Goal: Register for event/course

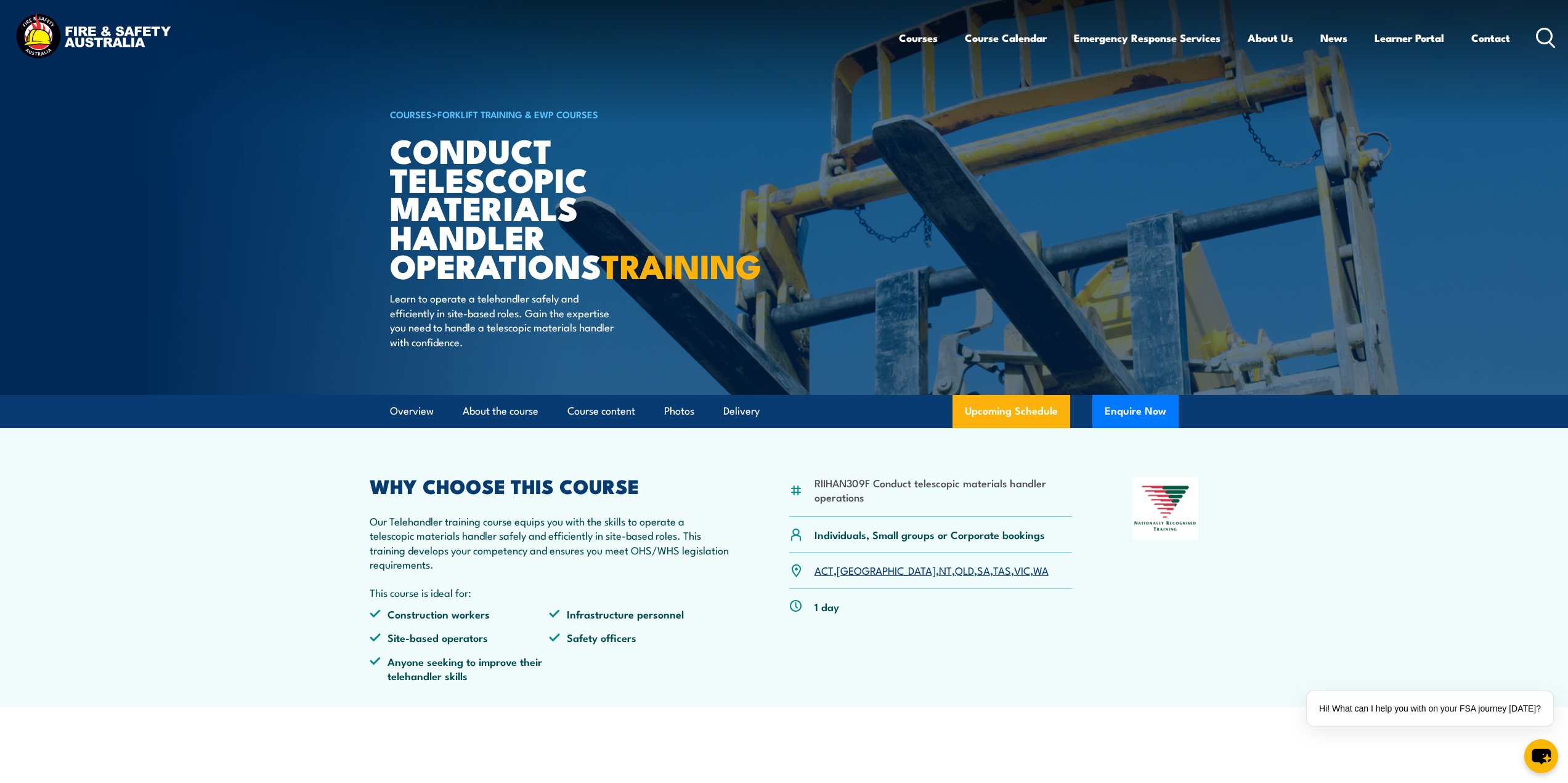
click at [852, 578] on link "[GEOGRAPHIC_DATA]" at bounding box center [886, 570] width 99 height 15
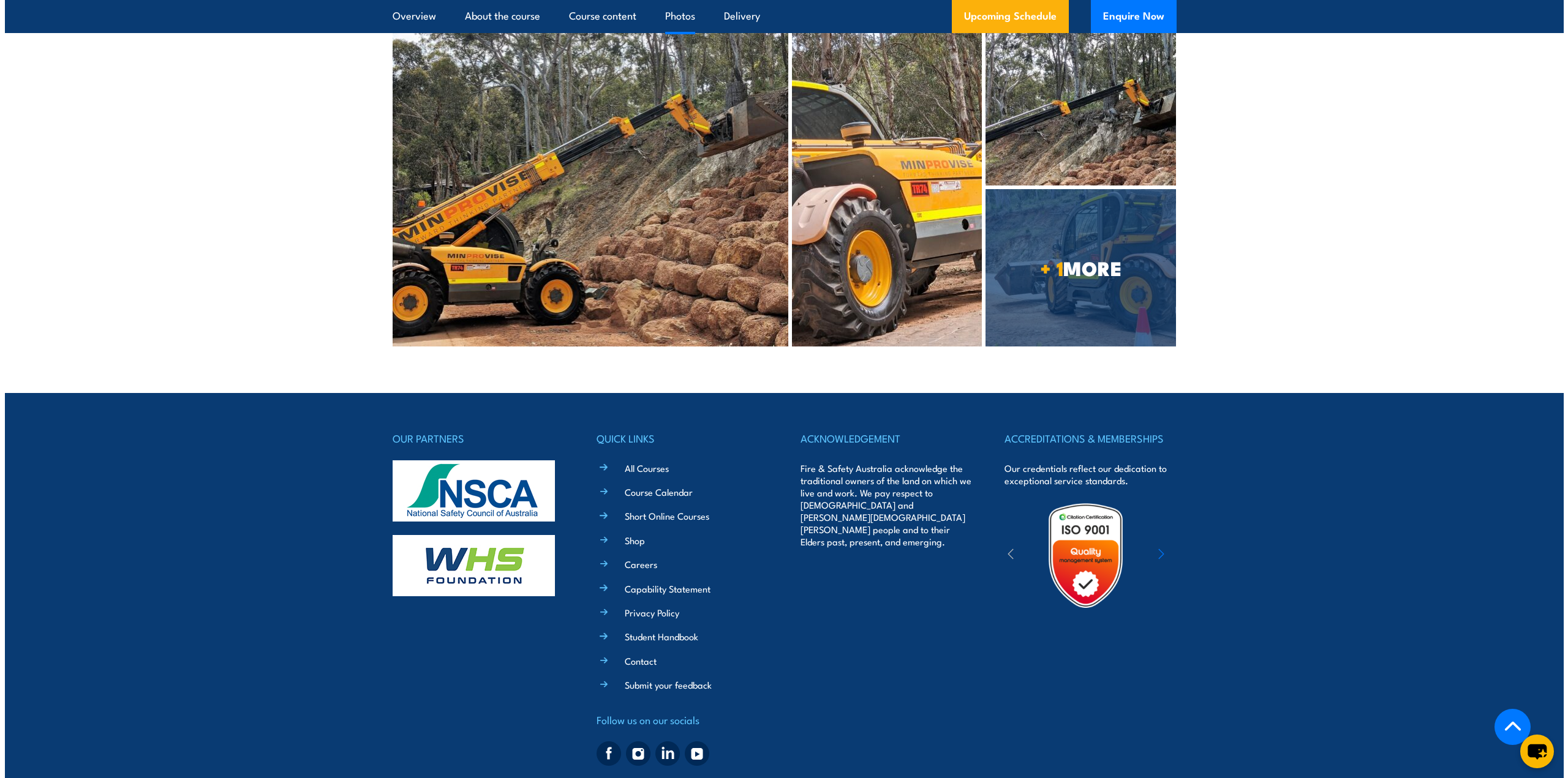
scroll to position [2781, 0]
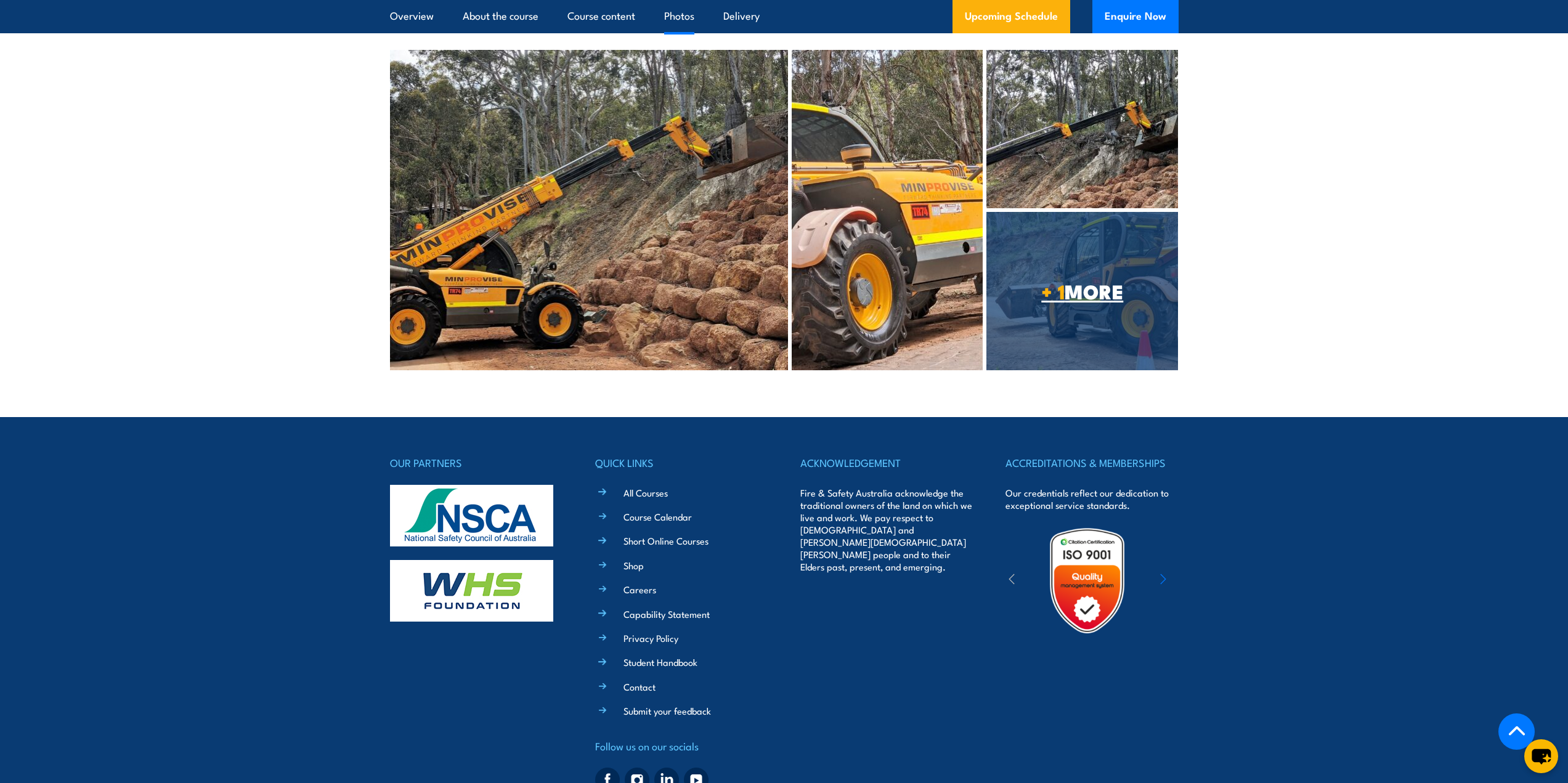
click at [1098, 299] on span "+ 1 MORE" at bounding box center [1082, 291] width 192 height 17
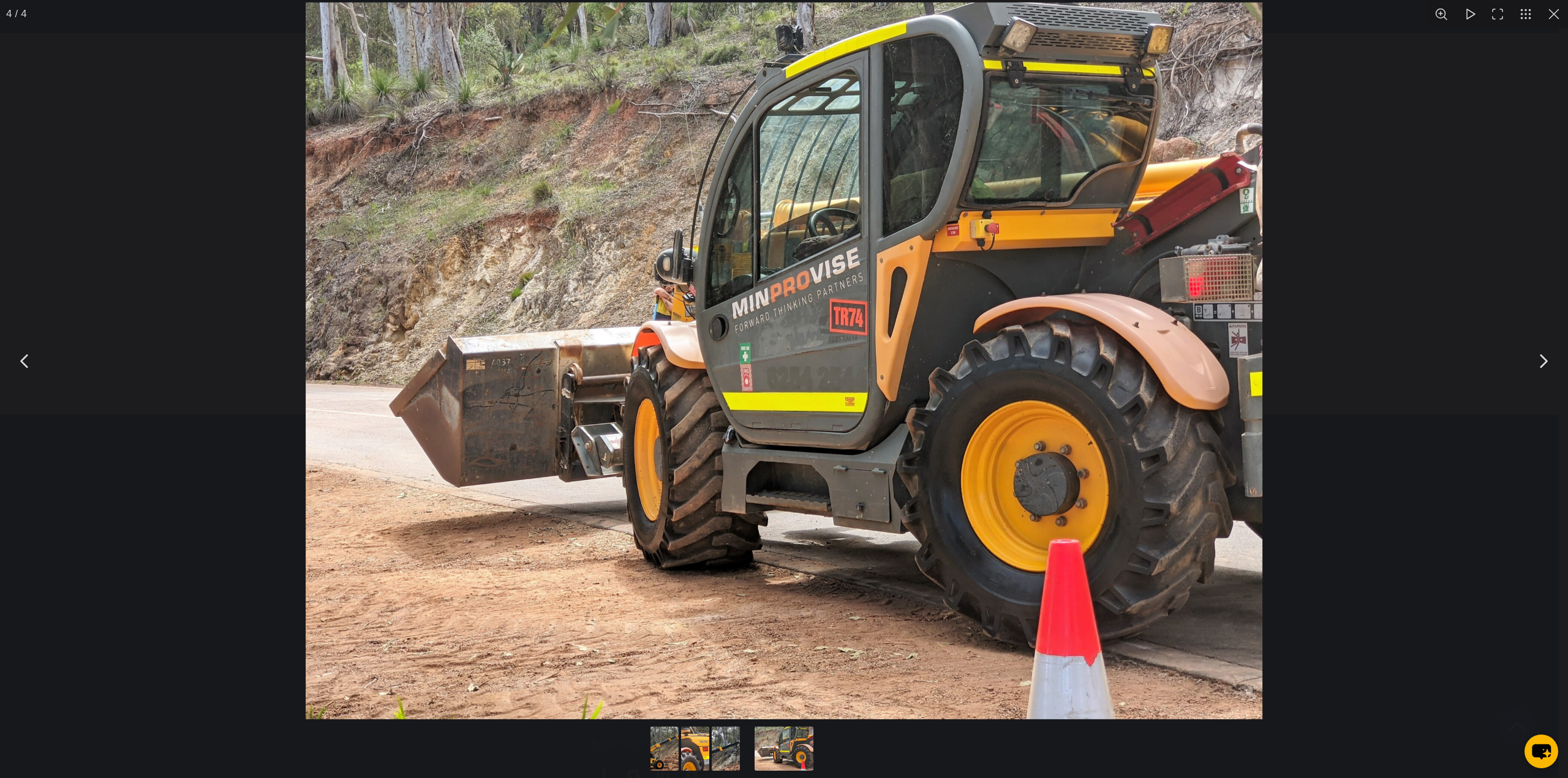
click at [27, 363] on button "You can close this modal content with the ESC key" at bounding box center [25, 361] width 31 height 31
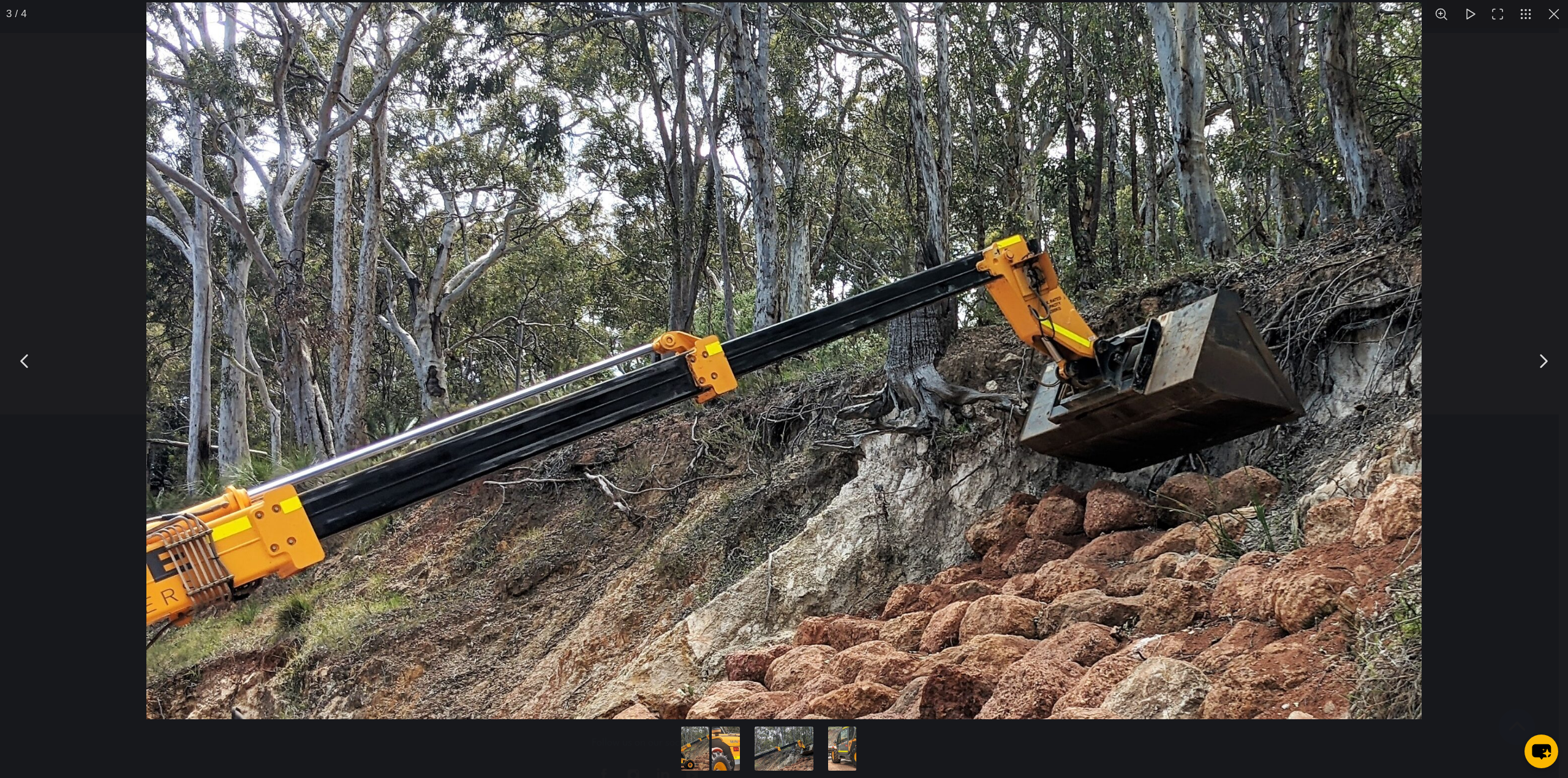
click at [27, 363] on button "You can close this modal content with the ESC key" at bounding box center [25, 361] width 31 height 31
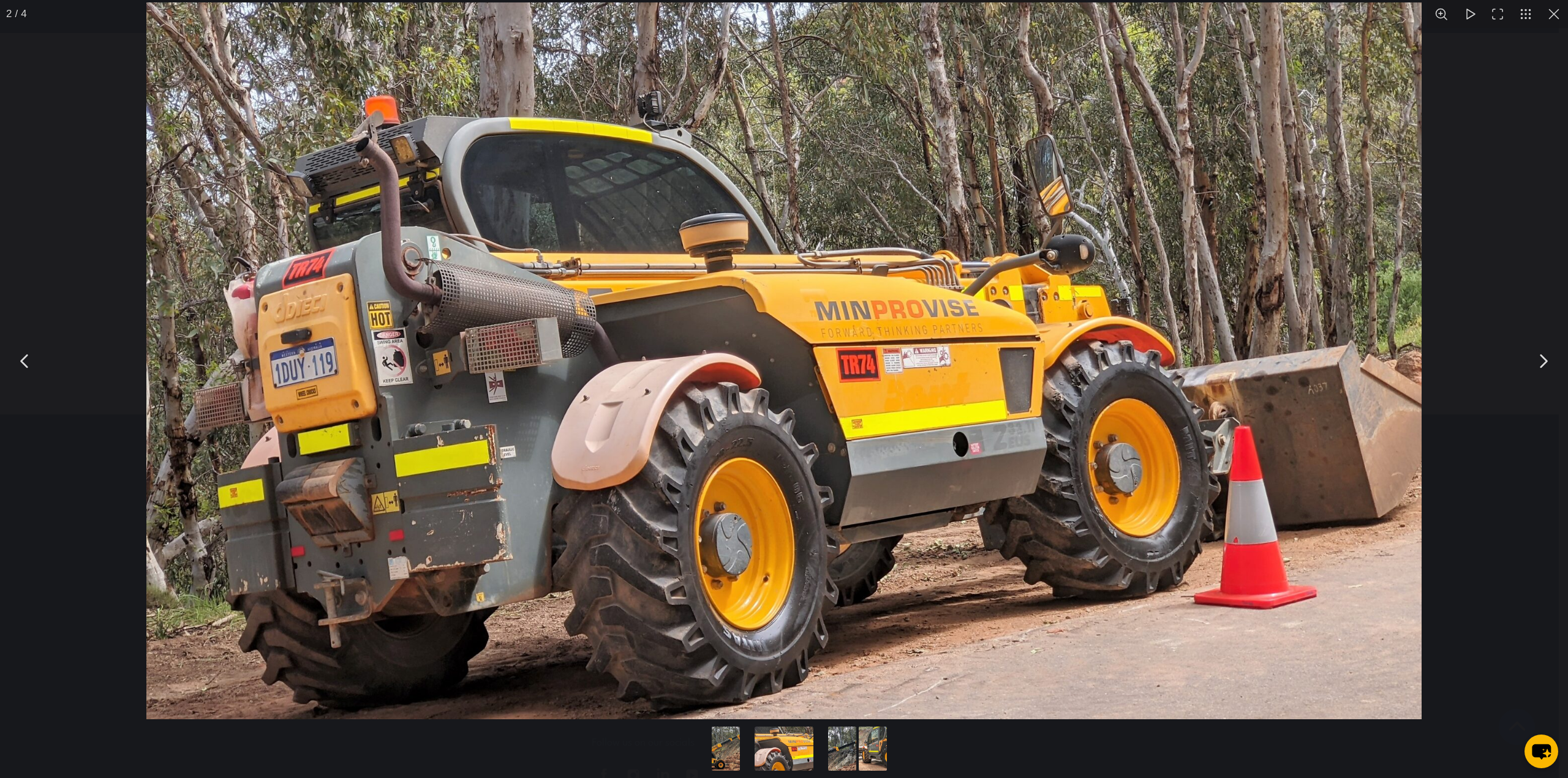
click at [27, 363] on button "You can close this modal content with the ESC key" at bounding box center [25, 361] width 31 height 31
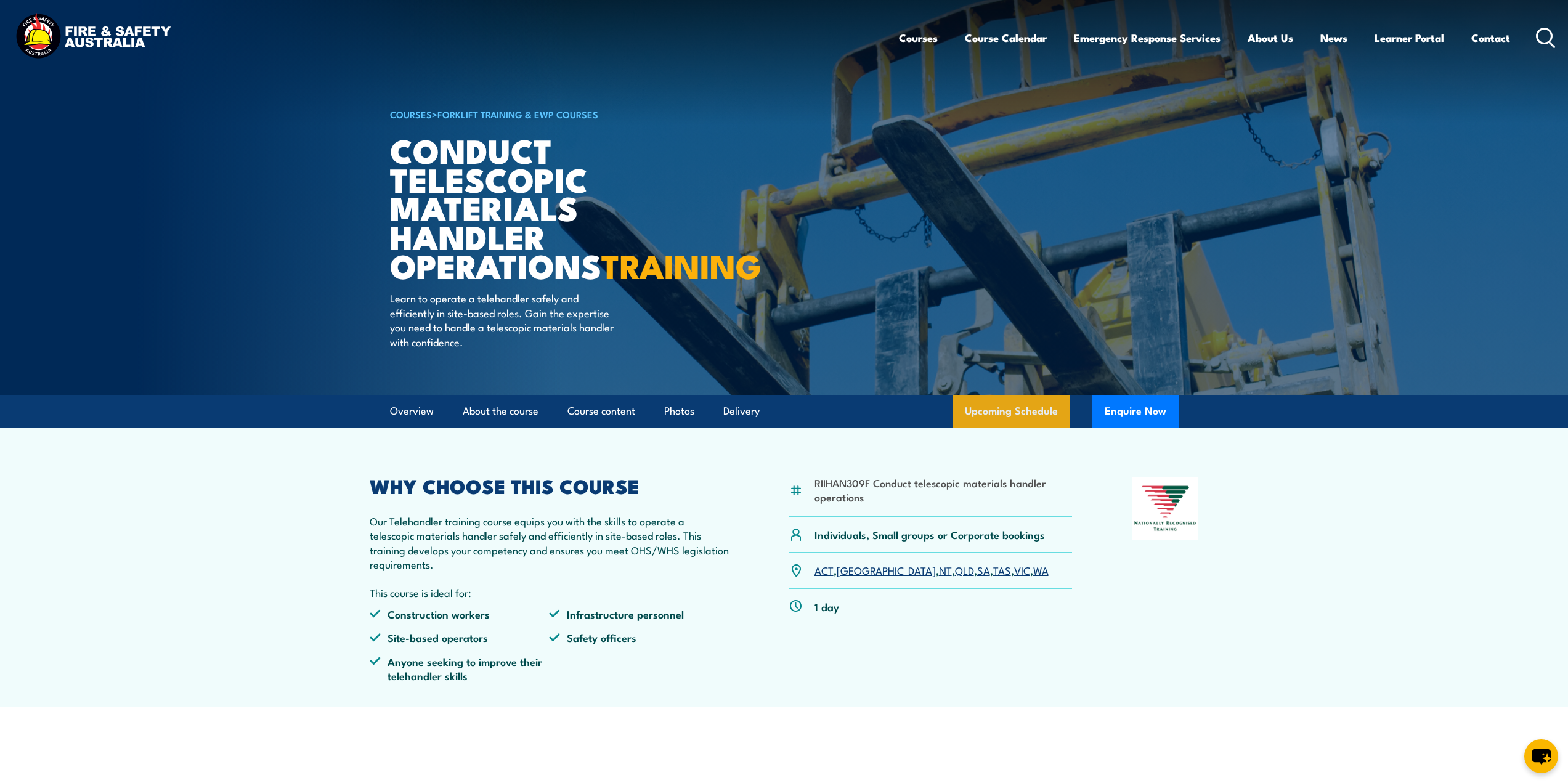
click at [1000, 428] on link "Upcoming Schedule" at bounding box center [1011, 412] width 117 height 33
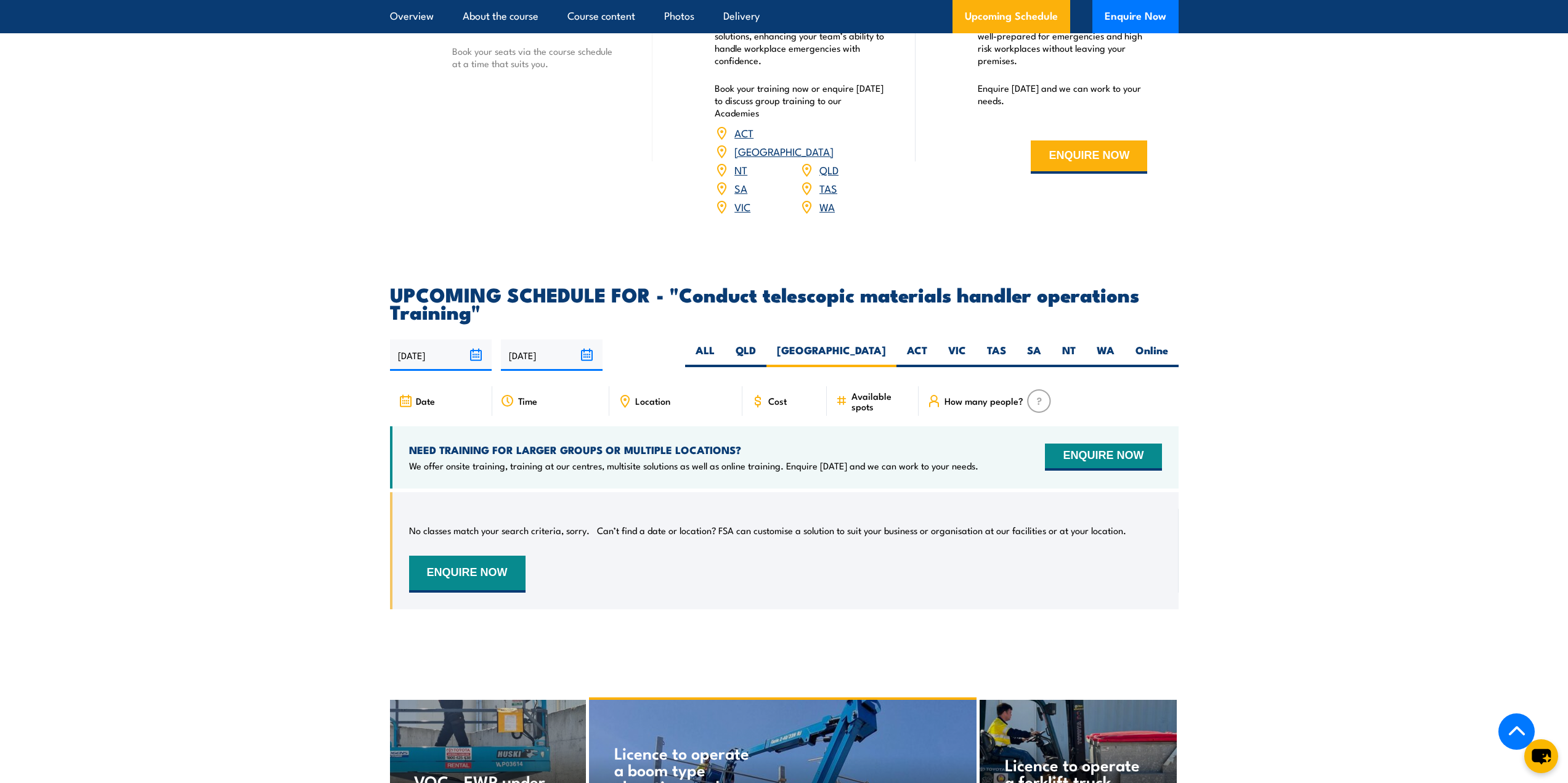
scroll to position [1584, 0]
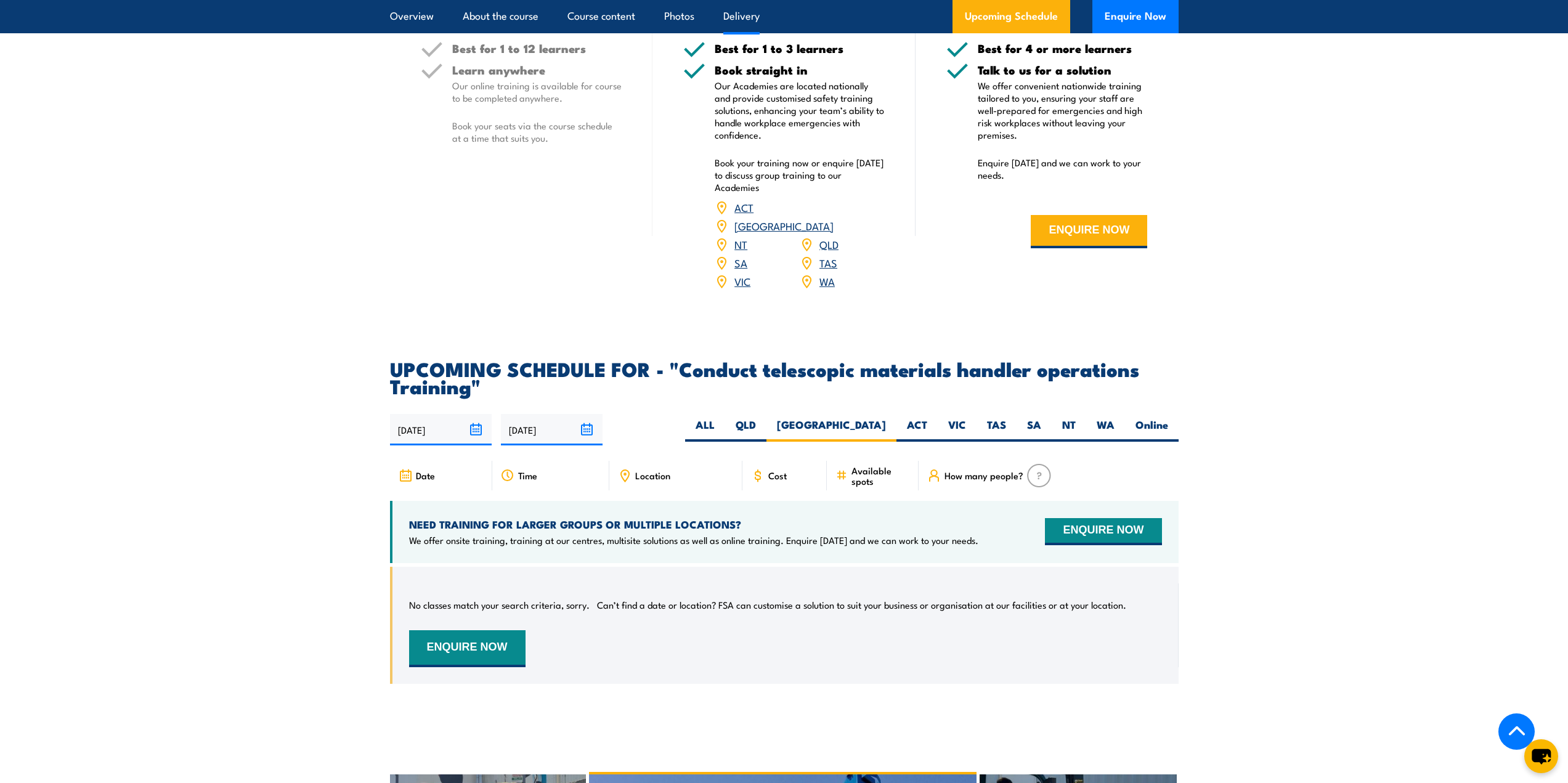
click at [778, 480] on span "Cost" at bounding box center [778, 475] width 18 height 11
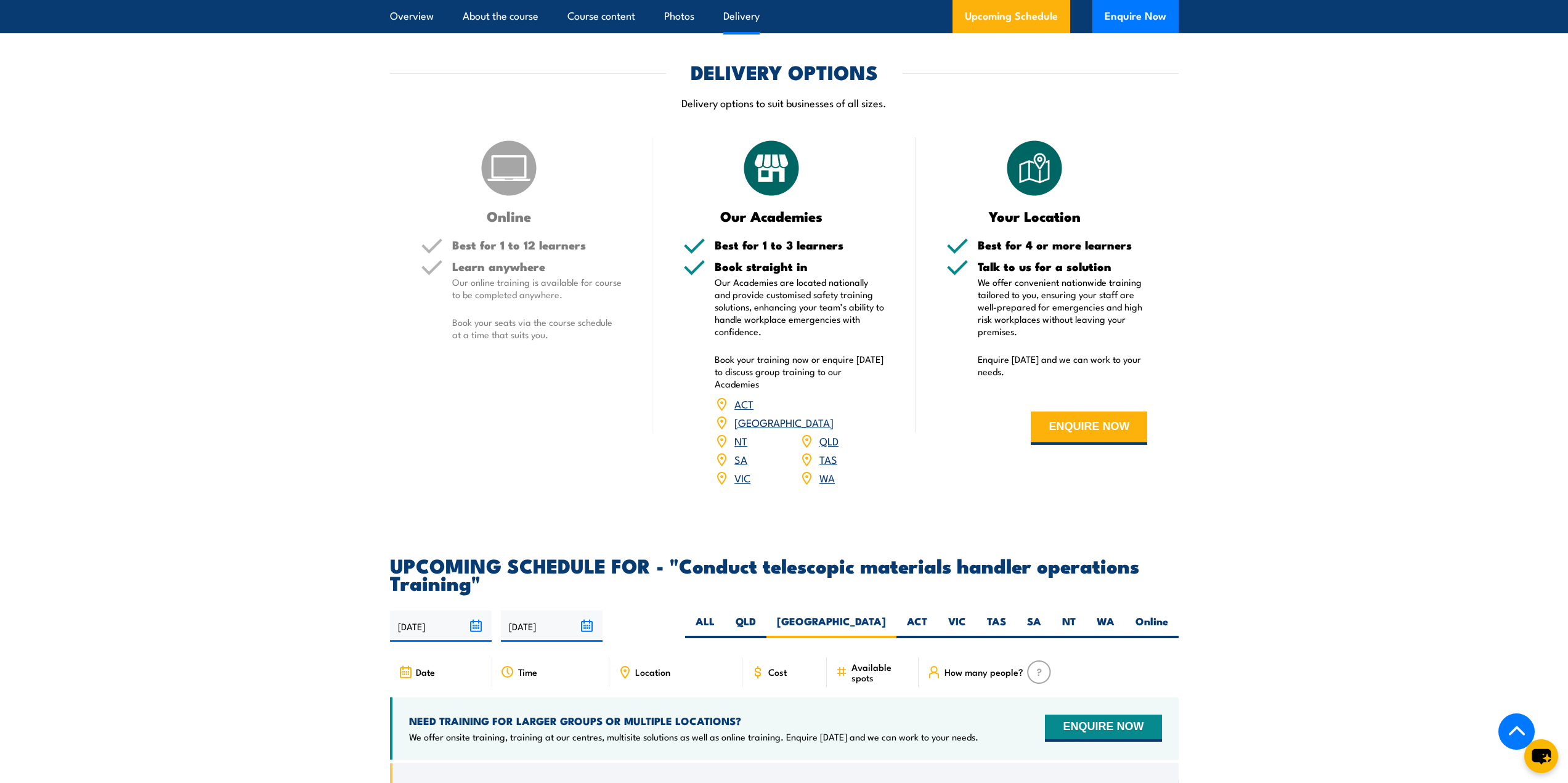
scroll to position [1338, 0]
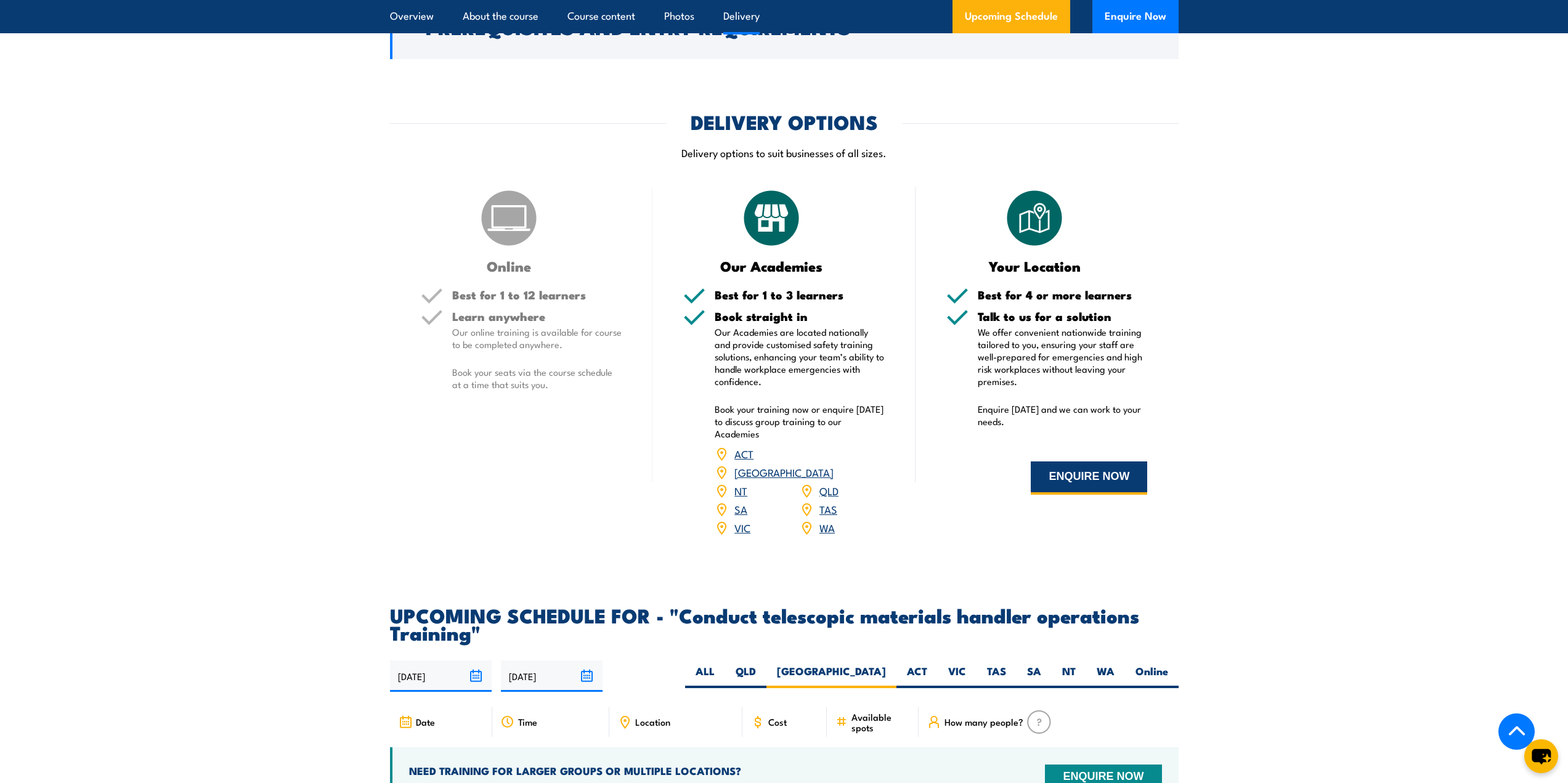
click at [1057, 495] on button "ENQUIRE NOW" at bounding box center [1089, 478] width 116 height 33
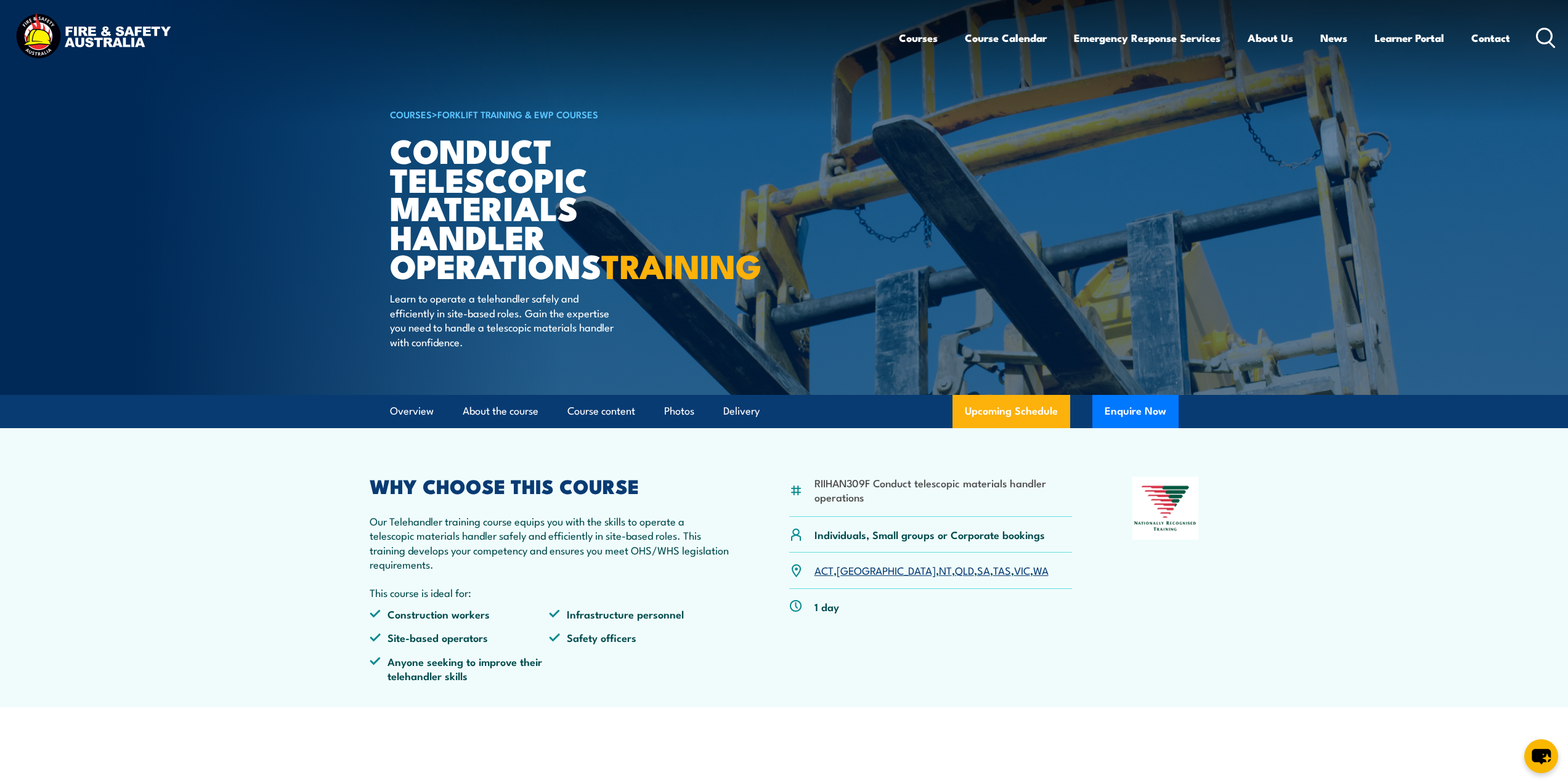
click at [851, 578] on link "[GEOGRAPHIC_DATA]" at bounding box center [886, 570] width 99 height 15
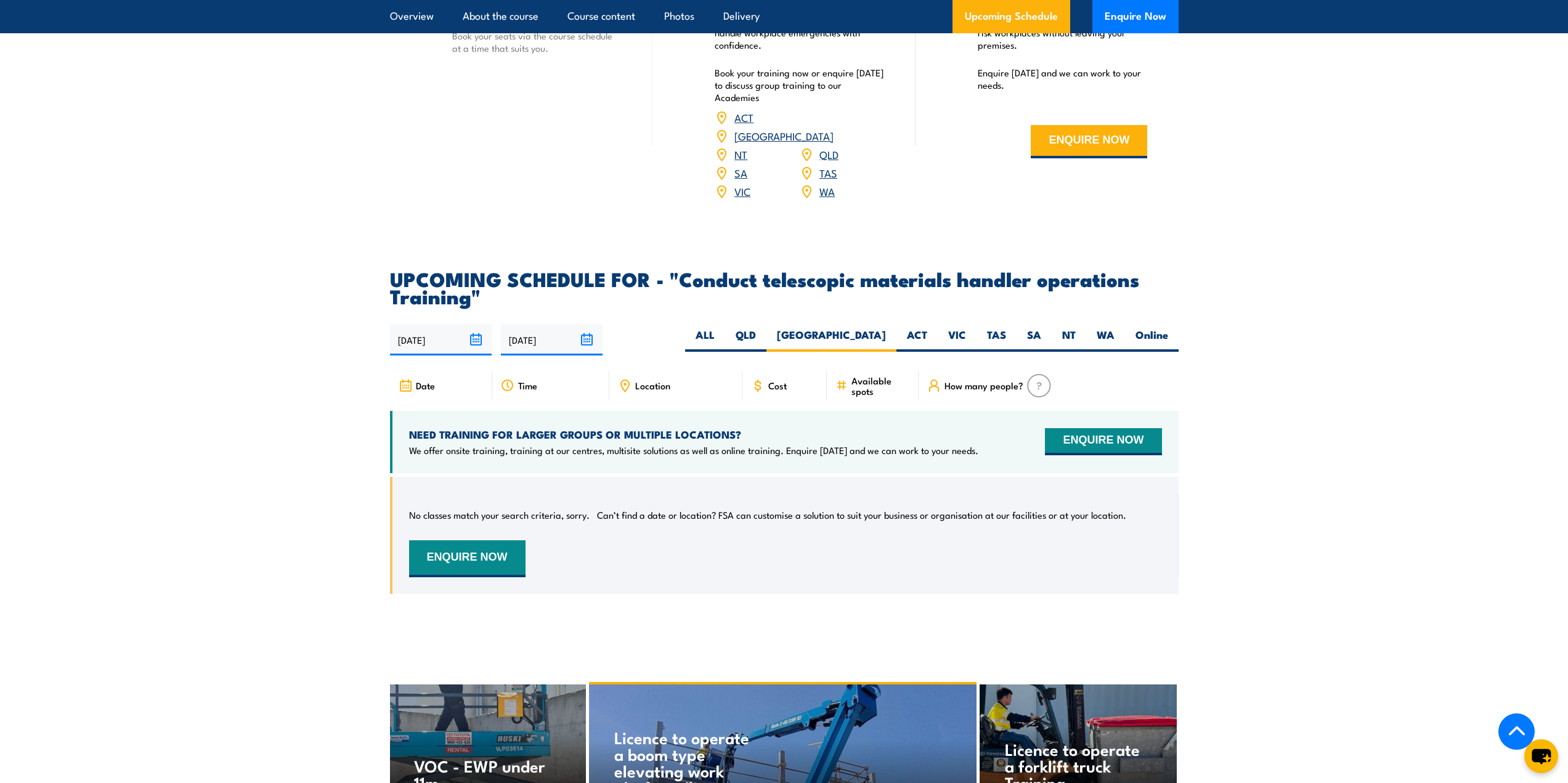
scroll to position [1646, 0]
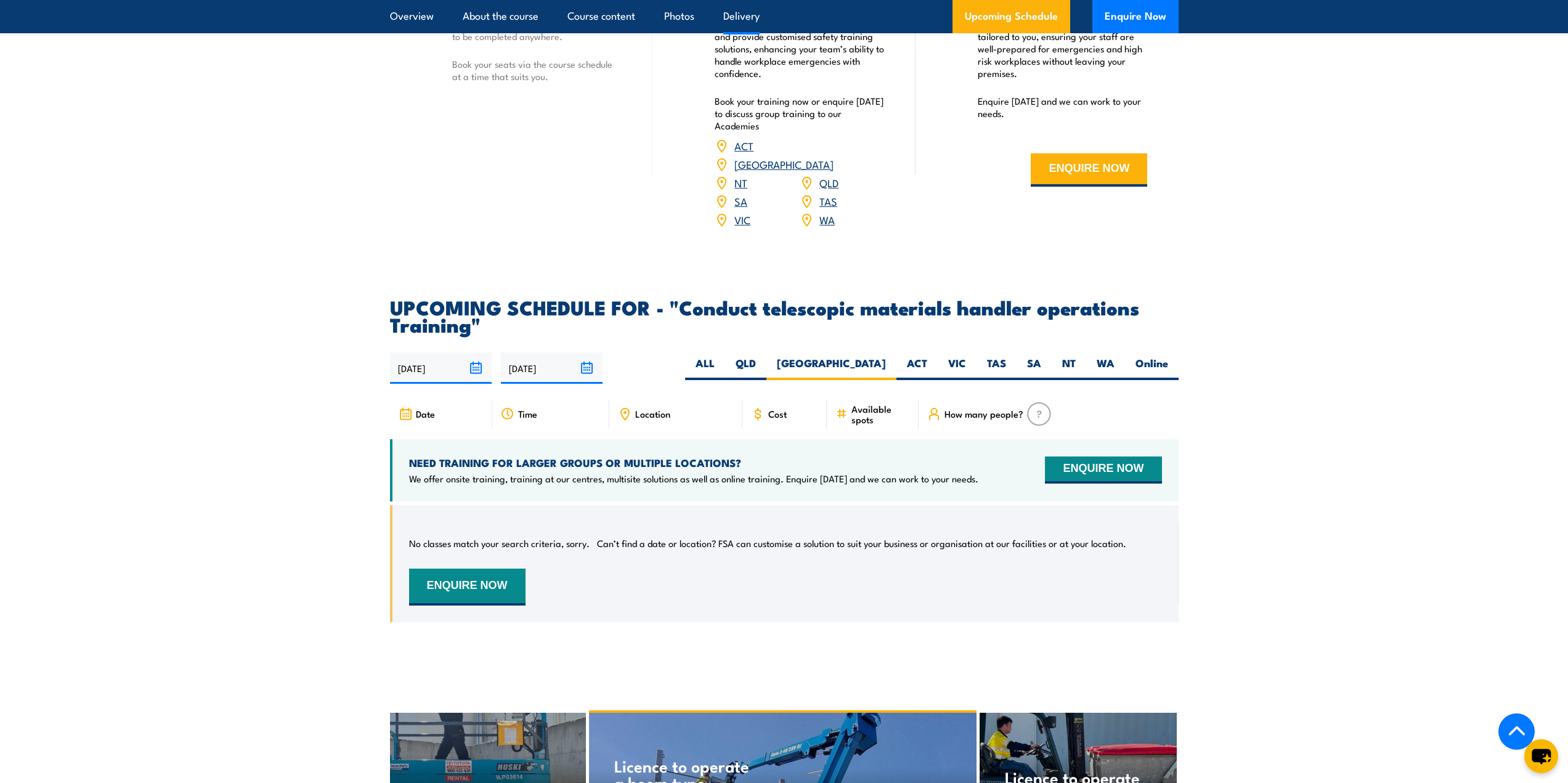
click at [473, 375] on input "01/10/2025" at bounding box center [440, 368] width 102 height 32
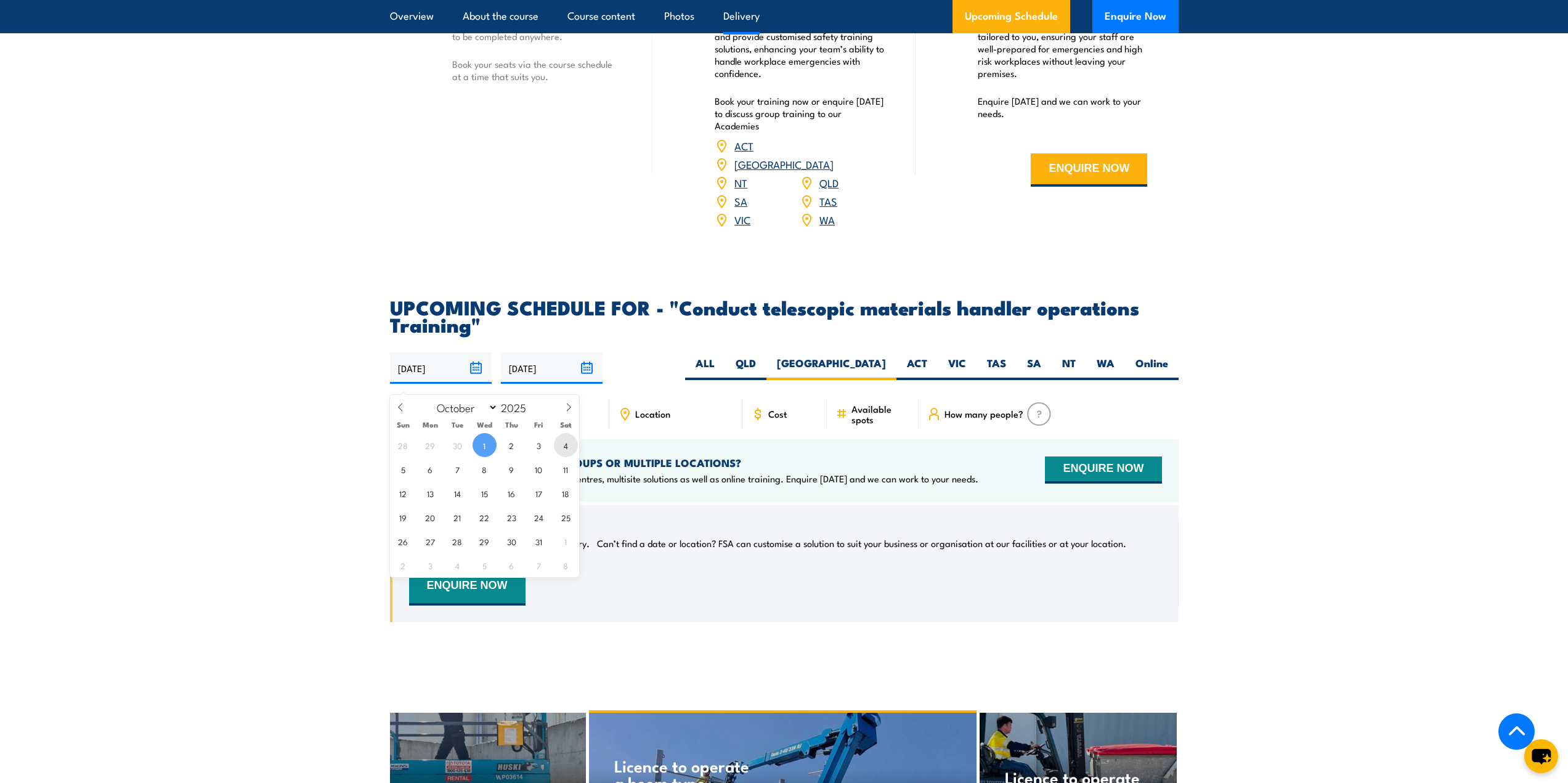
click at [556, 446] on span "4" at bounding box center [566, 445] width 24 height 24
type input "04/10/2025"
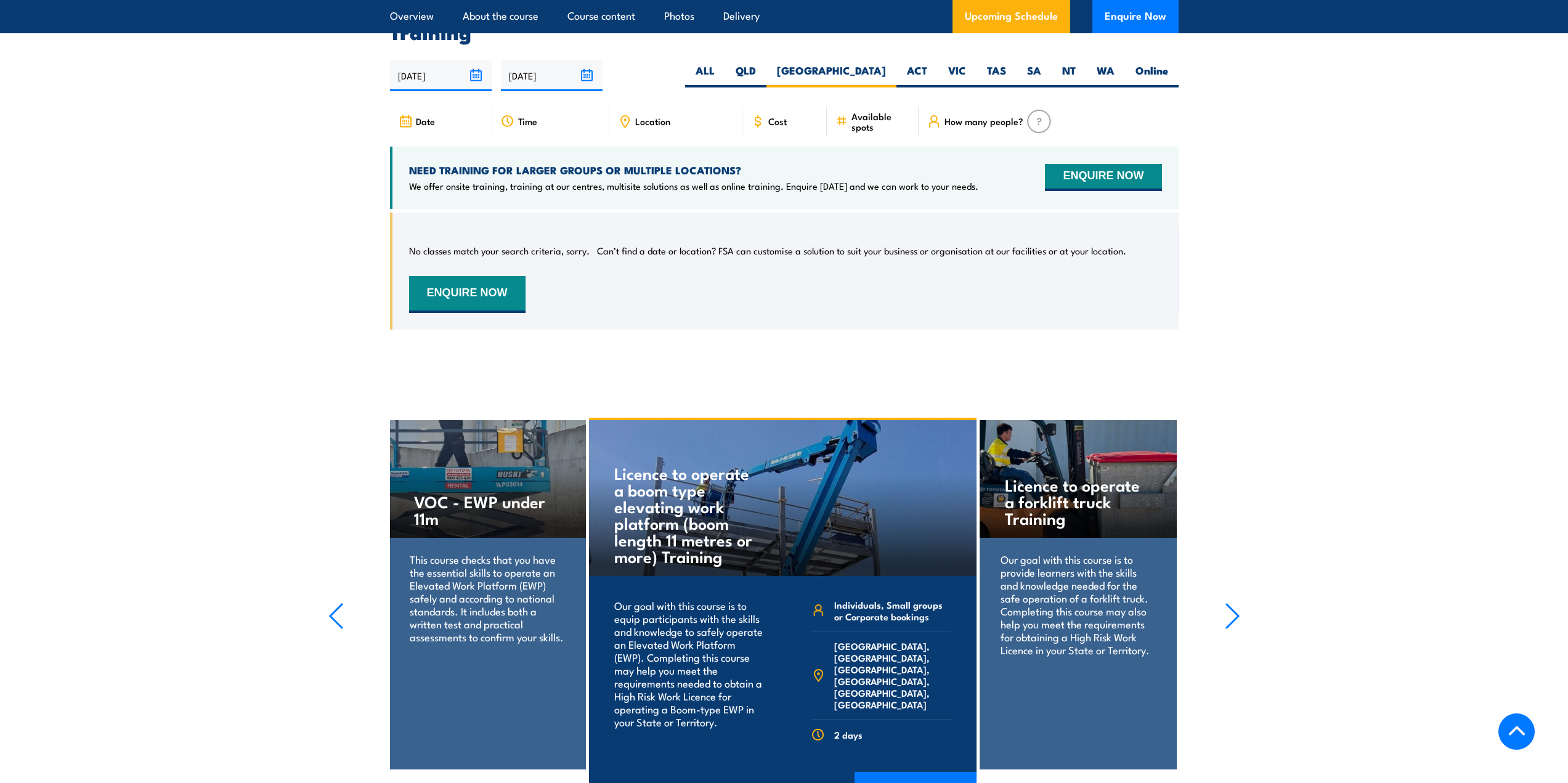
scroll to position [1954, 0]
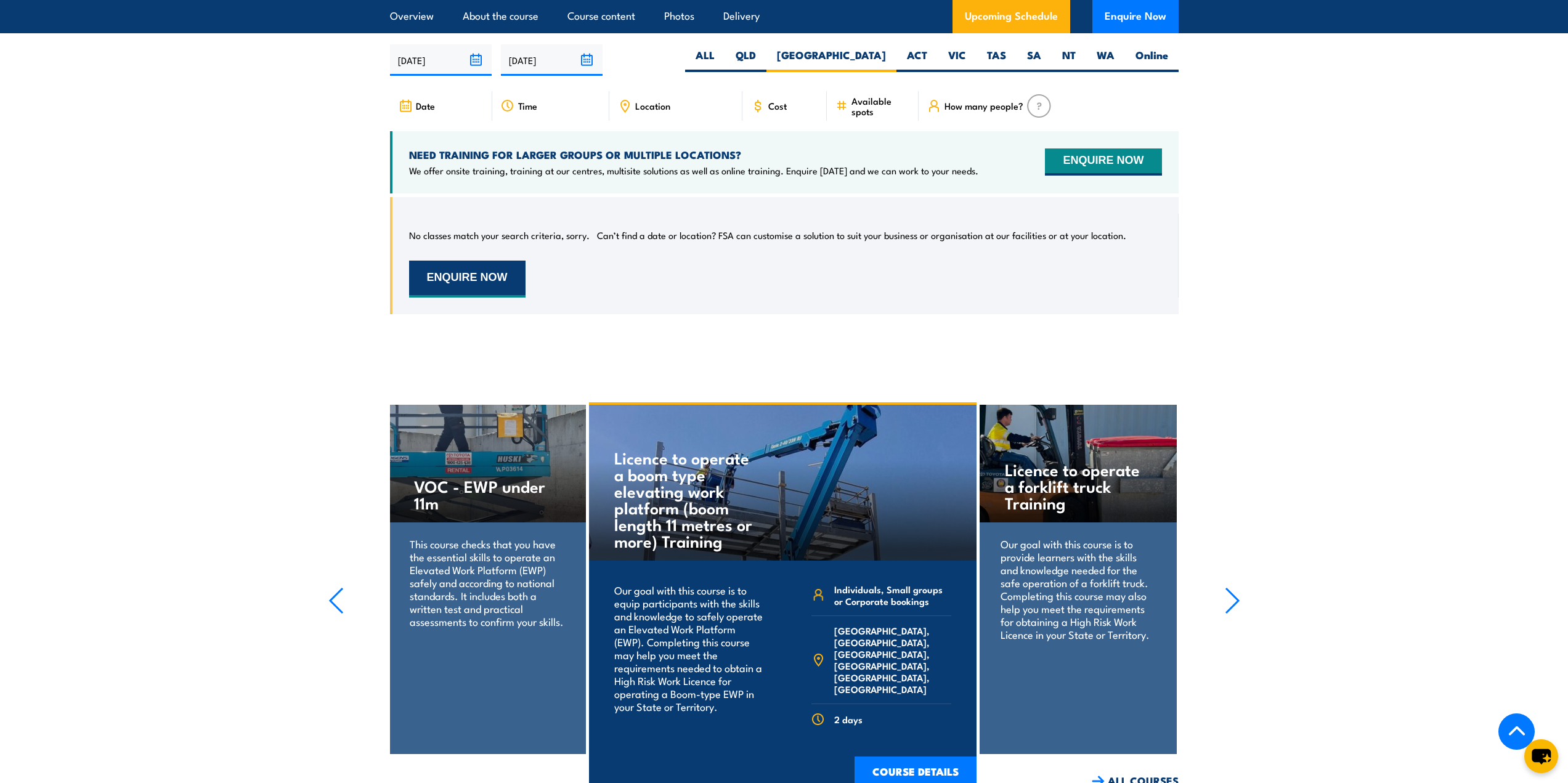
click at [483, 278] on button "ENQUIRE NOW" at bounding box center [467, 279] width 116 height 37
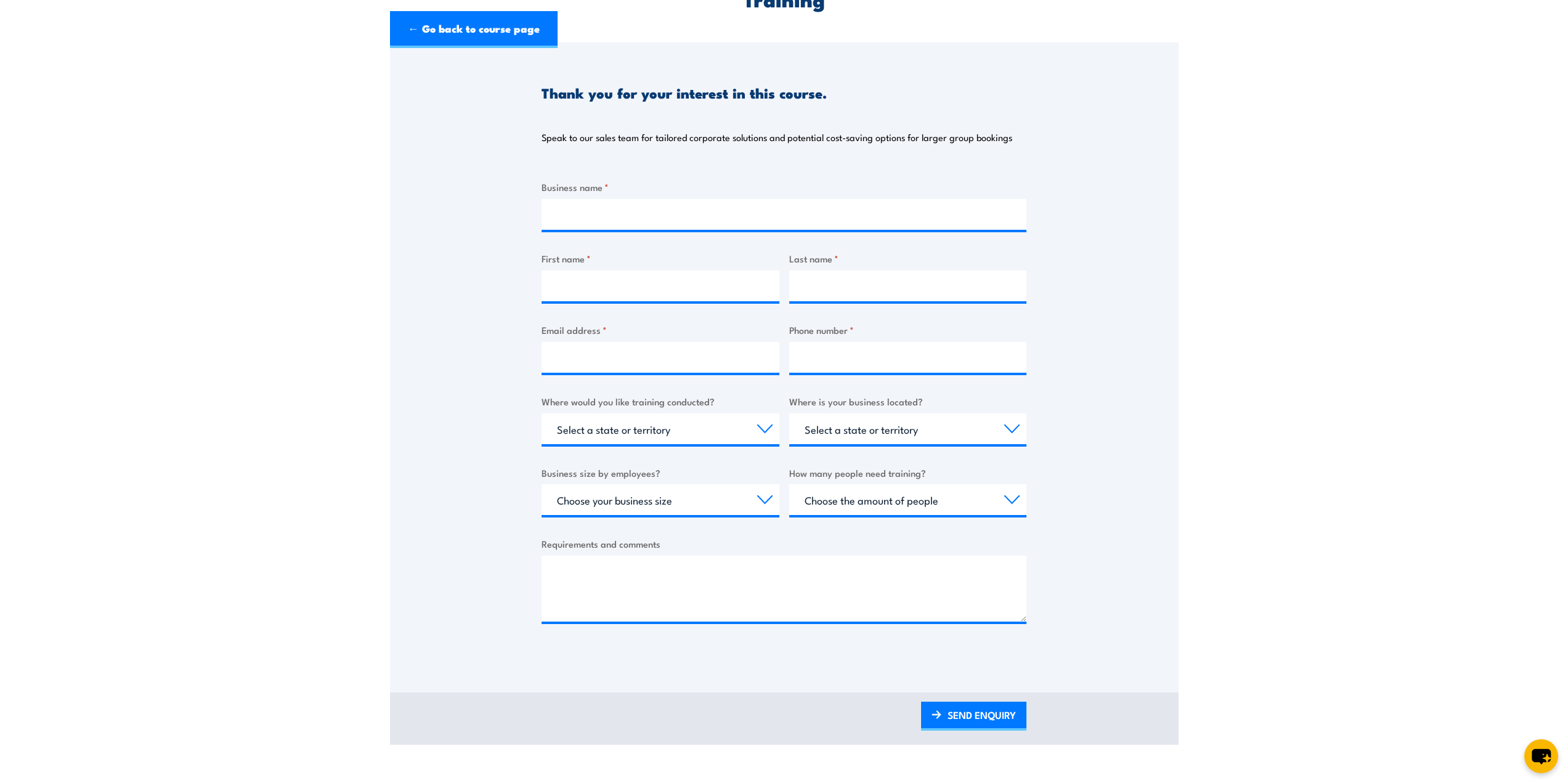
scroll to position [308, 0]
